Goal: Information Seeking & Learning: Learn about a topic

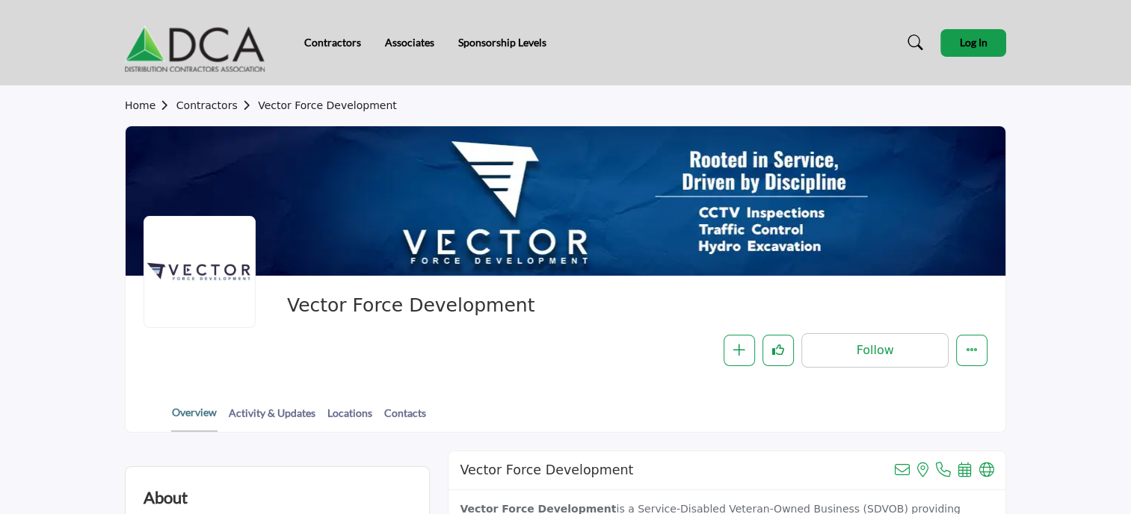
click at [195, 412] on link "Overview" at bounding box center [194, 418] width 46 height 28
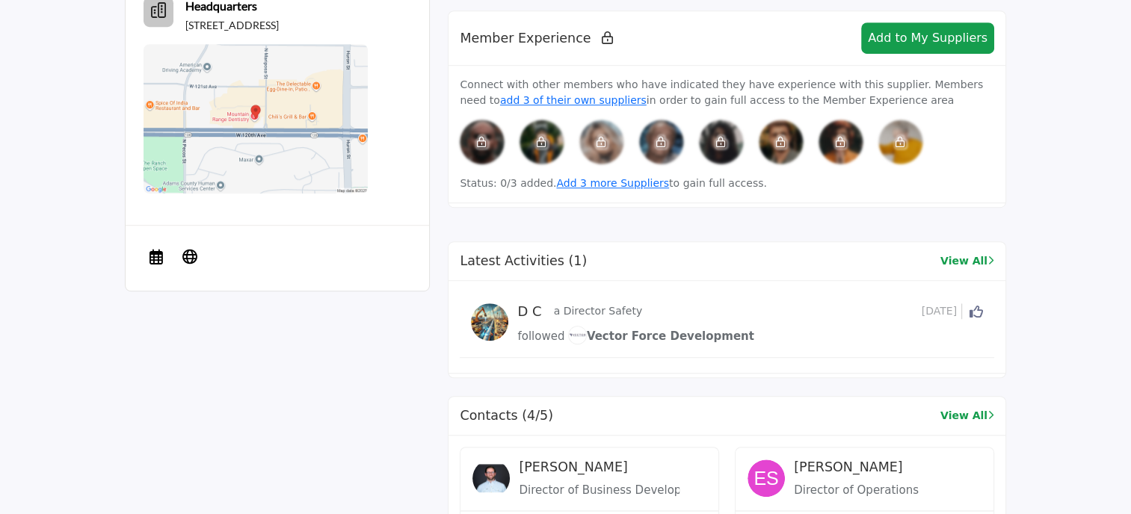
click at [1129, 499] on section "About Contractors Sectors" at bounding box center [565, 411] width 1131 height 1756
click at [1127, 499] on section "About Contractors Sectors" at bounding box center [565, 411] width 1131 height 1756
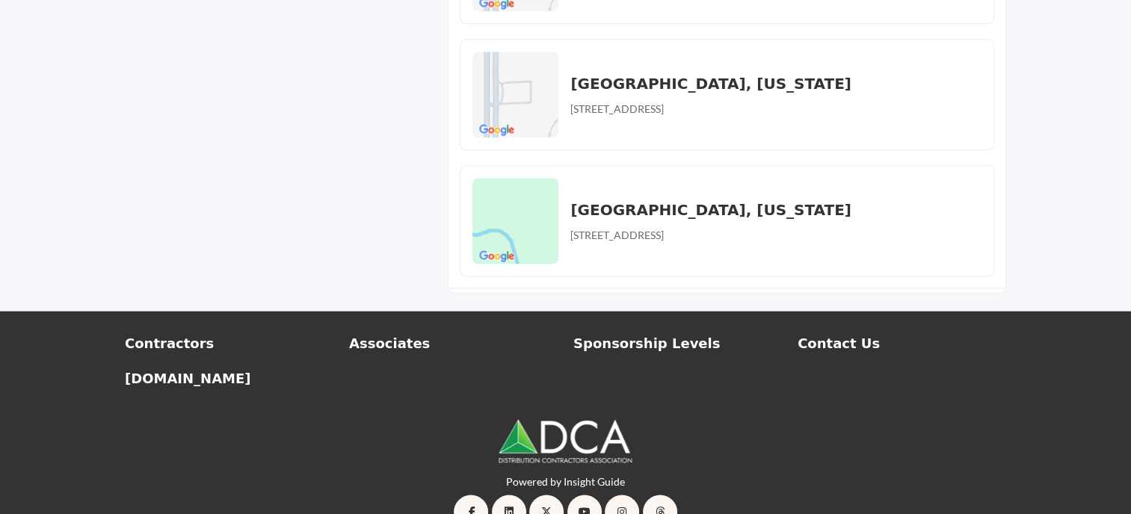
scroll to position [1896, 0]
